Goal: Information Seeking & Learning: Learn about a topic

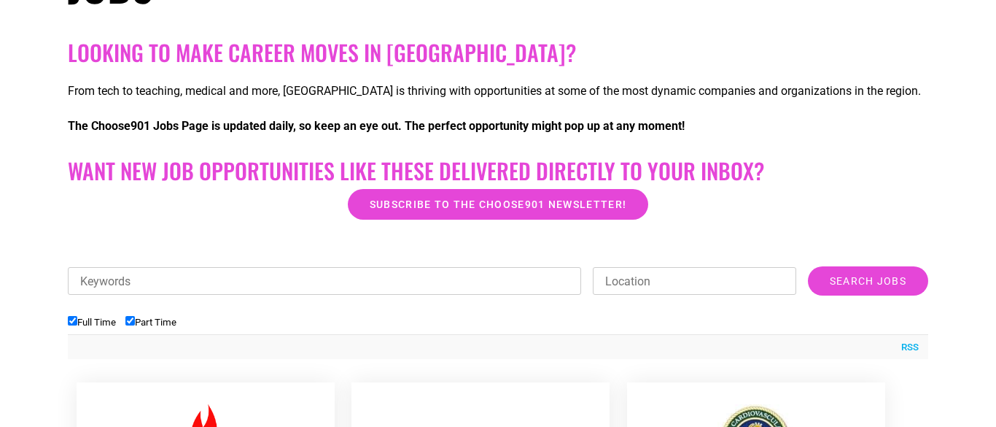
scroll to position [282, 0]
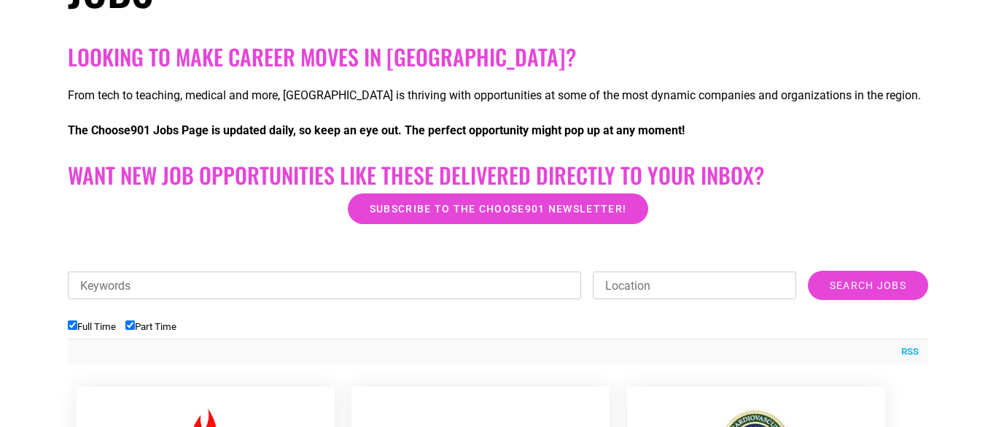
click at [225, 275] on input "Keywords" at bounding box center [324, 285] width 513 height 28
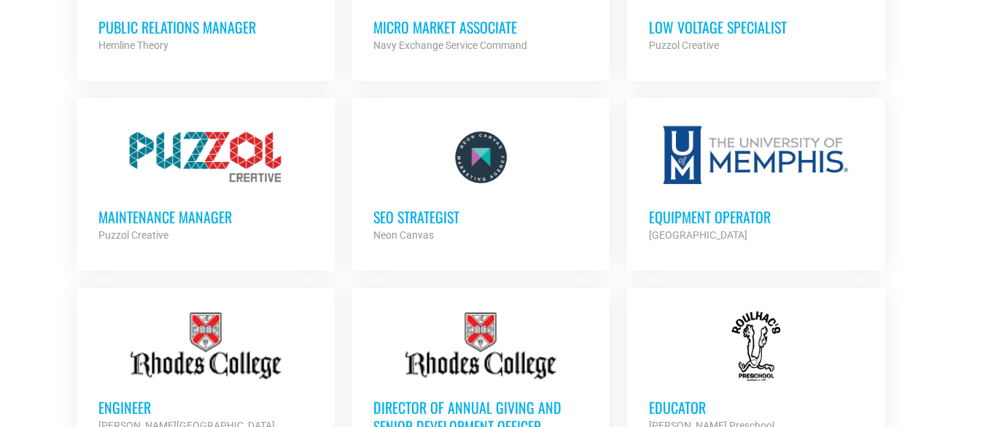
scroll to position [1038, 0]
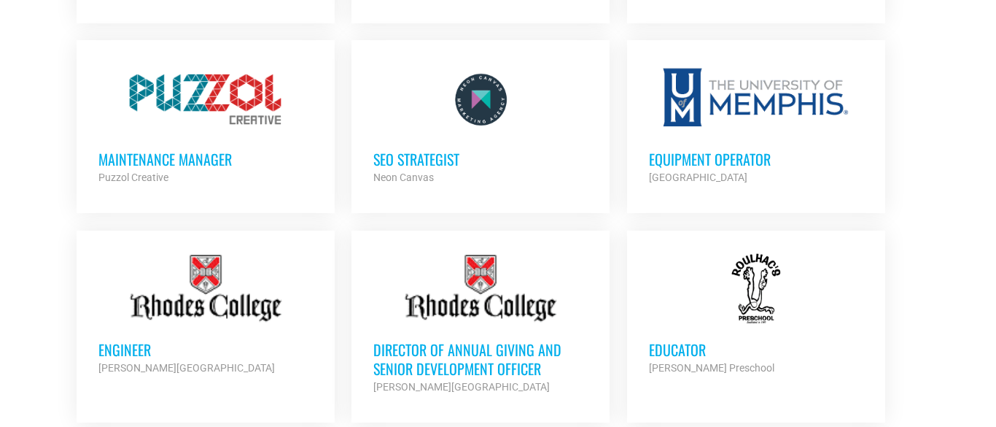
click at [719, 149] on h3 "Equipment Operator" at bounding box center [756, 158] width 214 height 19
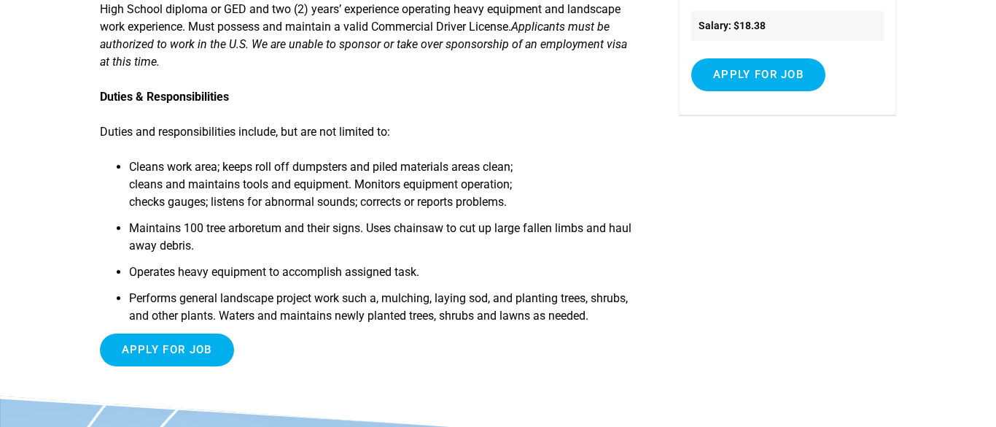
scroll to position [294, 0]
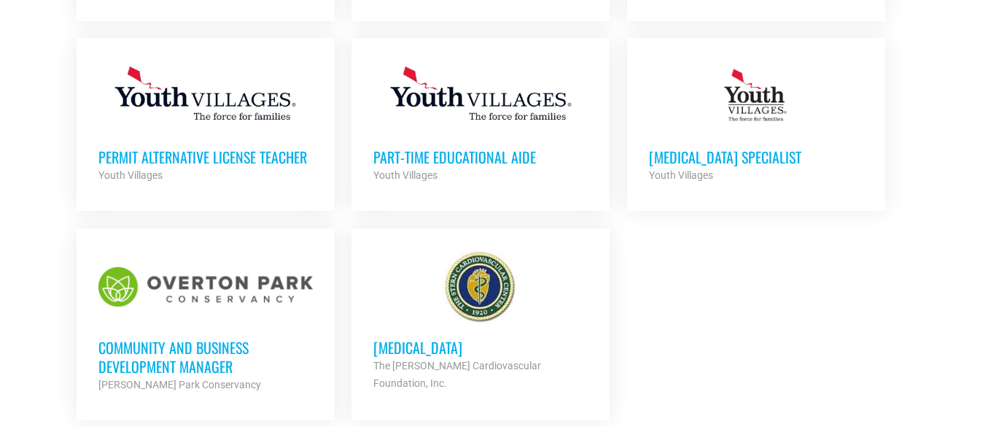
scroll to position [1701, 0]
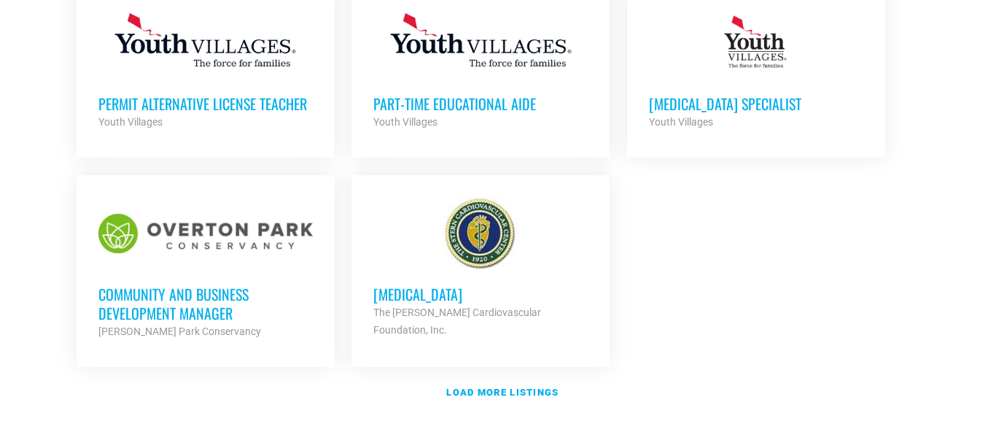
click at [412, 293] on h3 "[MEDICAL_DATA]" at bounding box center [480, 293] width 214 height 19
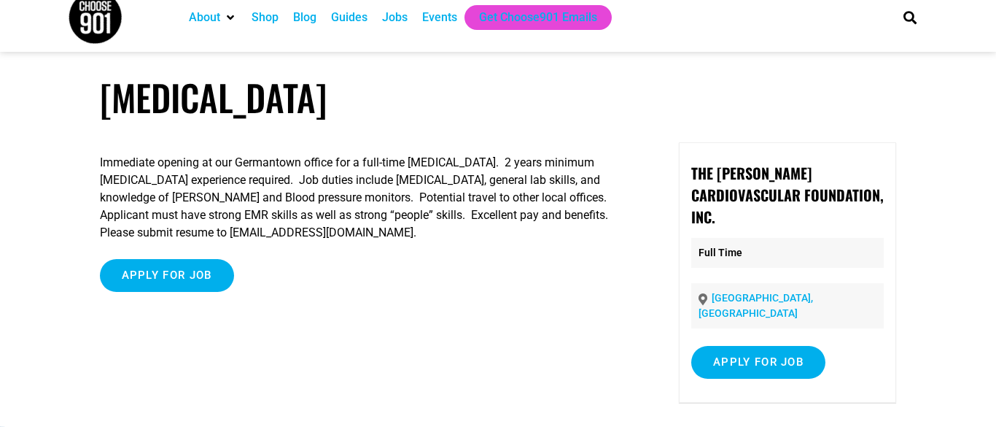
scroll to position [22, 0]
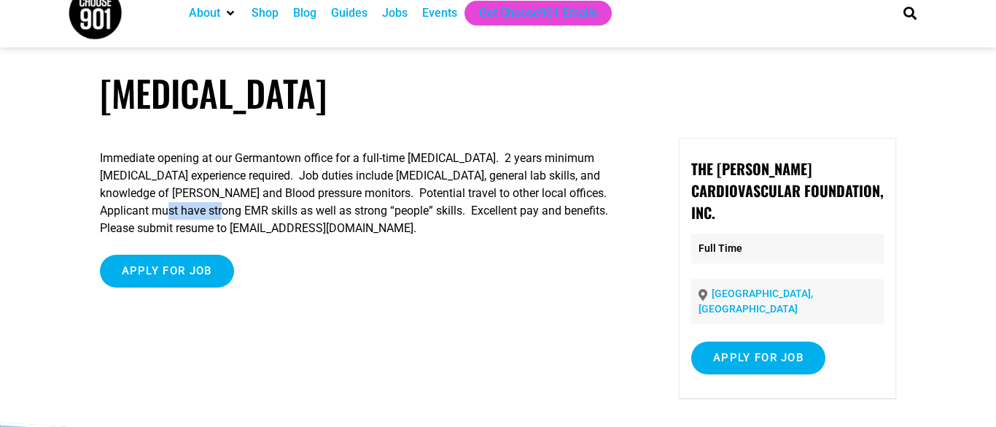
drag, startPoint x: 136, startPoint y: 214, endPoint x: 194, endPoint y: 214, distance: 57.6
click at [194, 214] on p "Immediate opening at our Germantown office for a full-time [MEDICAL_DATA]. 2 ye…" at bounding box center [370, 192] width 540 height 87
copy p "EMR skills"
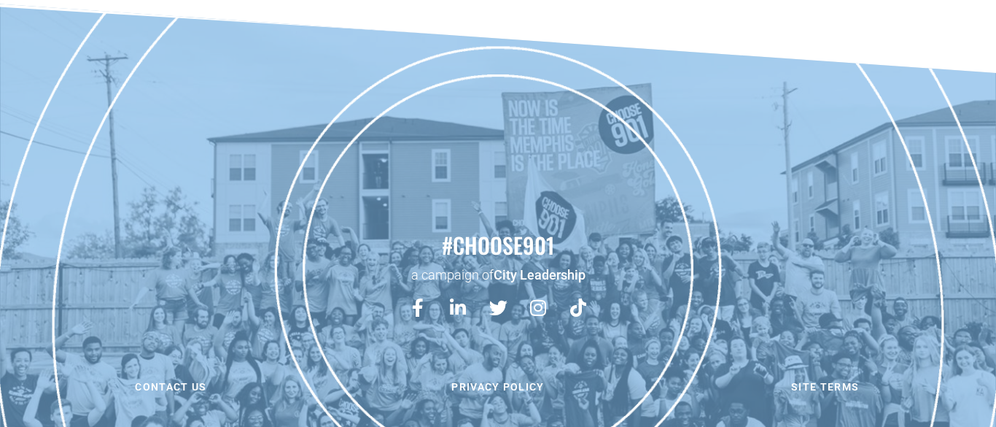
scroll to position [0, 0]
